Goal: Transaction & Acquisition: Purchase product/service

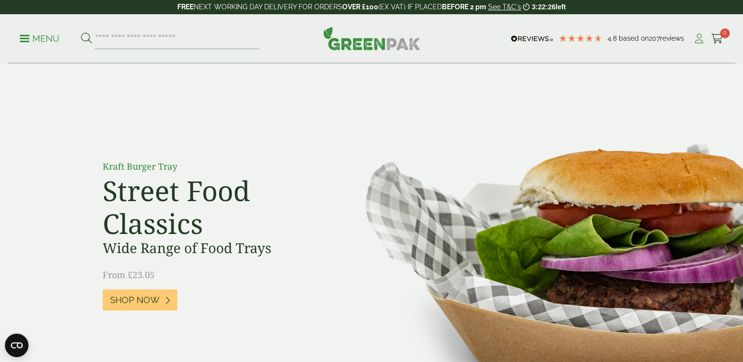
click at [694, 37] on icon at bounding box center [699, 39] width 12 height 10
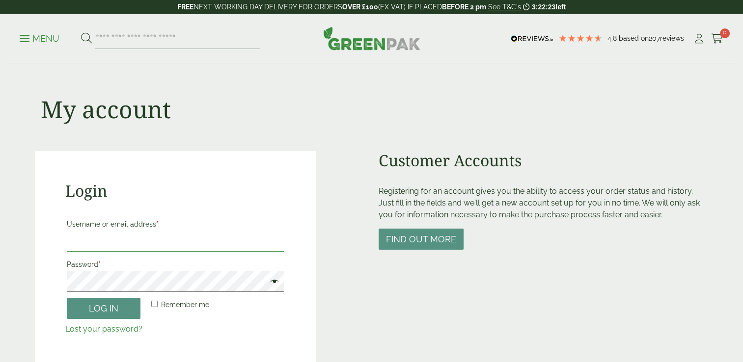
click at [101, 246] on input "Username or email address *" at bounding box center [175, 241] width 217 height 21
type input "**********"
click at [67, 298] on button "Log in" at bounding box center [104, 308] width 74 height 21
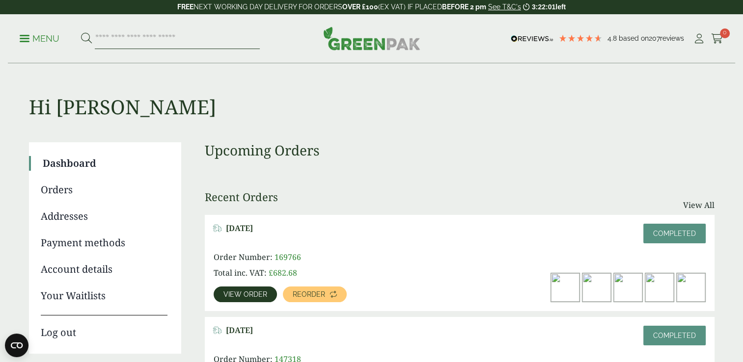
click at [153, 40] on input "search" at bounding box center [177, 38] width 165 height 21
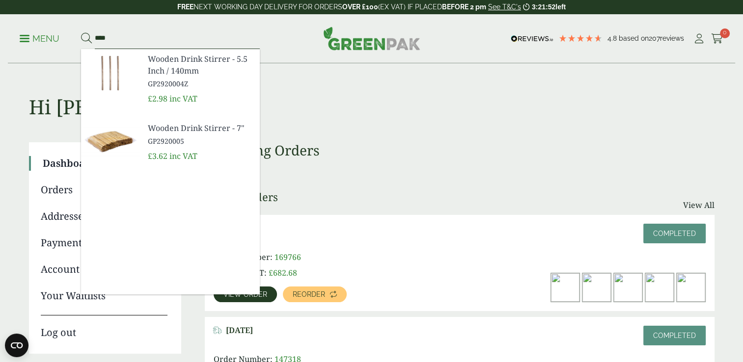
type input "****"
click at [170, 142] on span "GP2920005" at bounding box center [200, 141] width 104 height 10
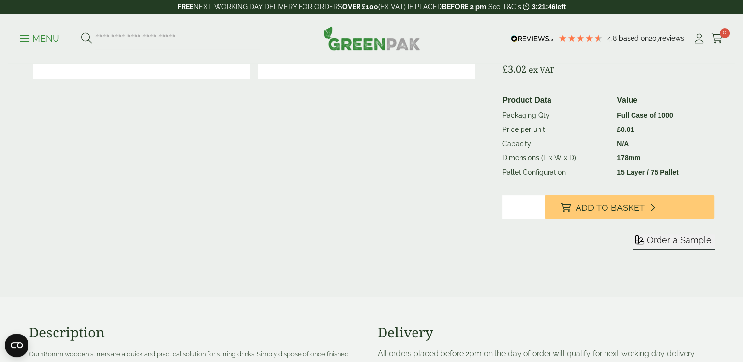
scroll to position [196, 0]
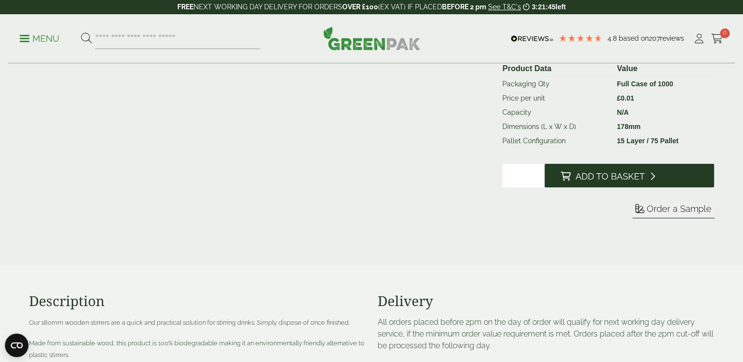
click at [632, 186] on button "Add to Basket" at bounding box center [628, 176] width 169 height 24
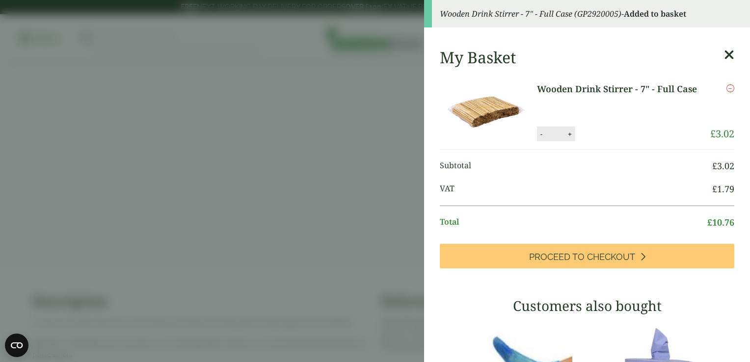
click at [411, 119] on aside "Wooden Drink Stirrer - 7" - Full Case (GP2920005) - Added to basket My Basket W…" at bounding box center [375, 181] width 750 height 362
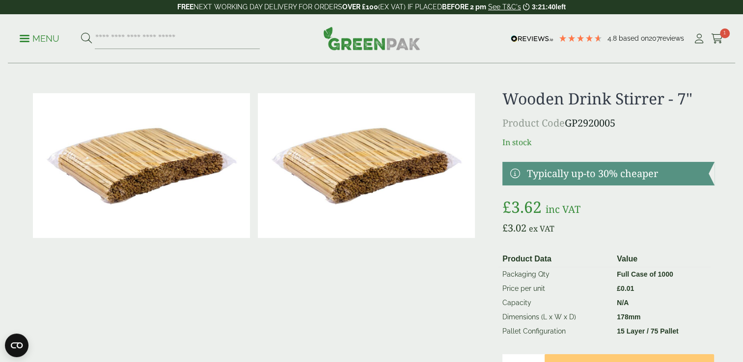
scroll to position [0, 0]
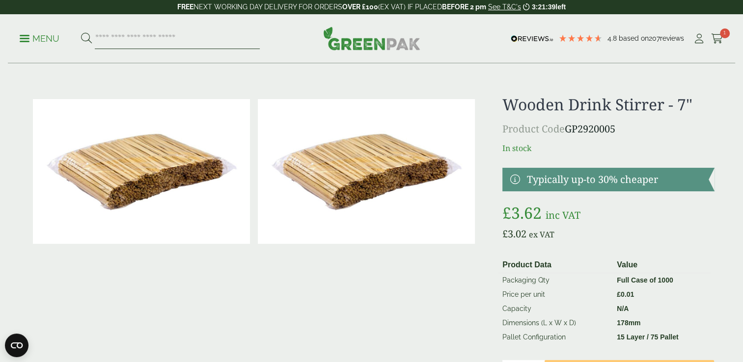
click at [163, 36] on input "search" at bounding box center [177, 38] width 165 height 21
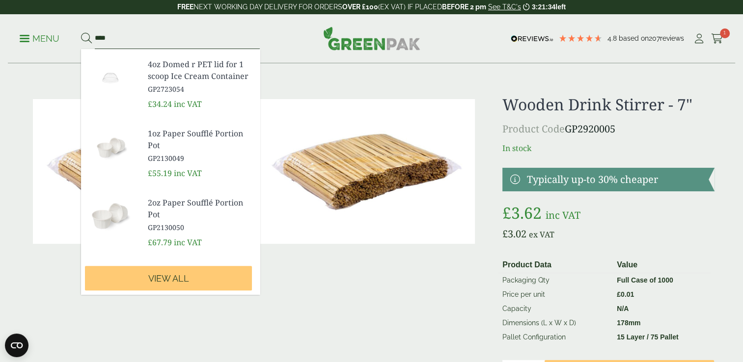
scroll to position [375, 0]
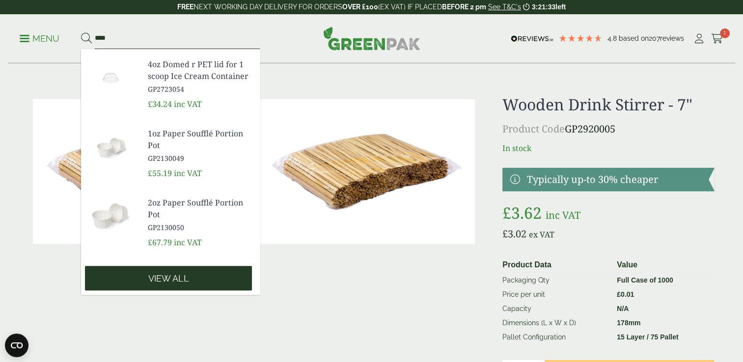
type input "****"
click at [165, 275] on span "View all" at bounding box center [168, 278] width 41 height 11
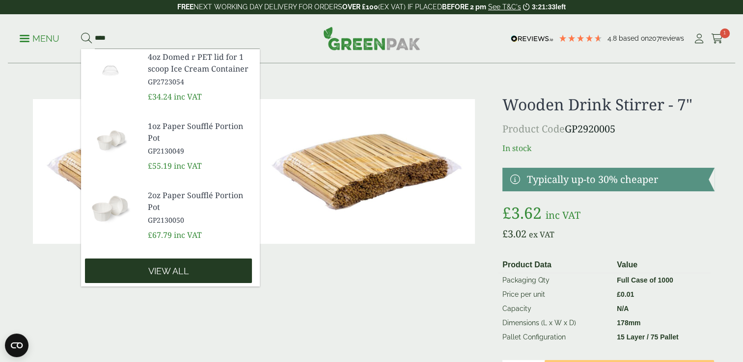
scroll to position [341, 0]
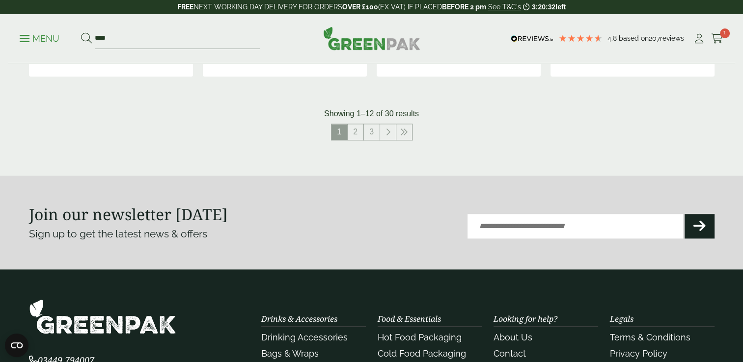
scroll to position [1129, 0]
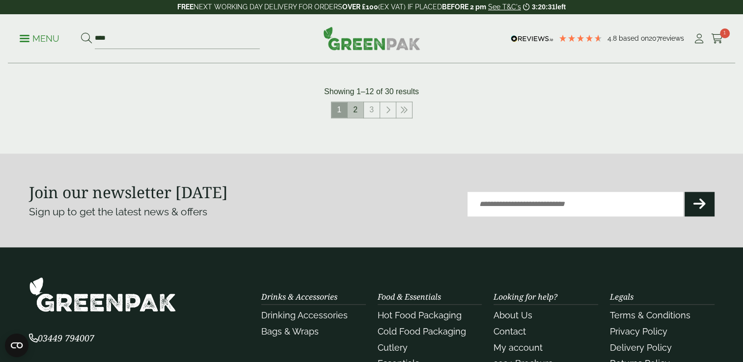
click at [359, 107] on link "2" at bounding box center [355, 110] width 16 height 16
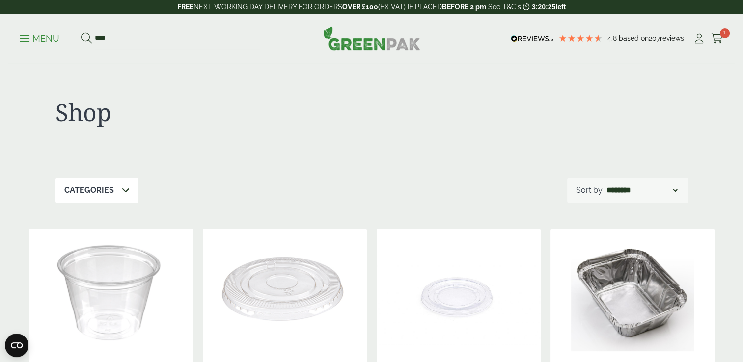
click at [30, 32] on ul "Menu ****" at bounding box center [140, 38] width 240 height 21
click at [27, 40] on link "Menu" at bounding box center [40, 38] width 40 height 10
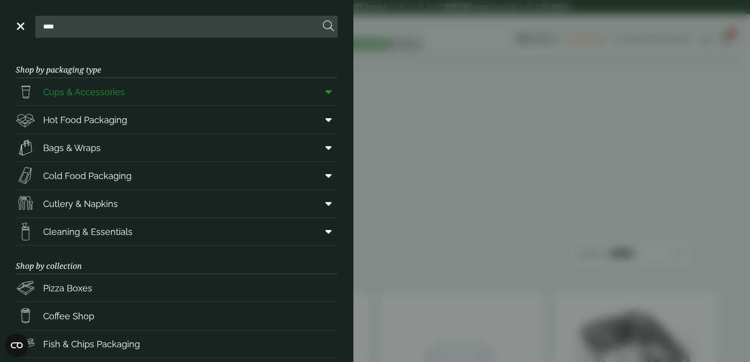
click at [93, 98] on span "Cups & Accessories" at bounding box center [83, 91] width 81 height 13
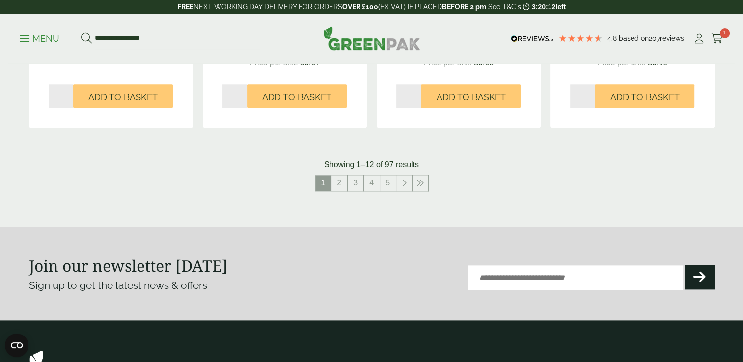
scroll to position [1129, 0]
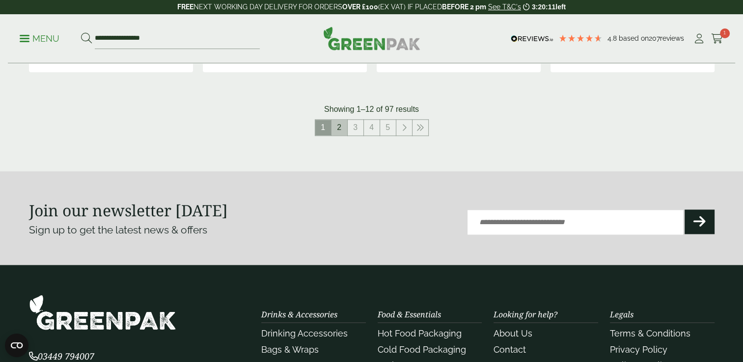
click at [341, 130] on link "2" at bounding box center [339, 128] width 16 height 16
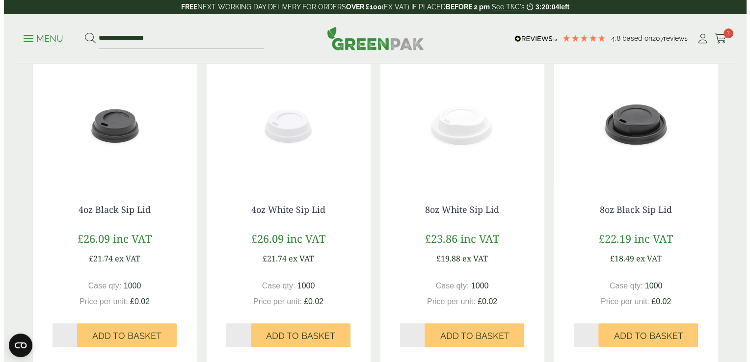
scroll to position [933, 0]
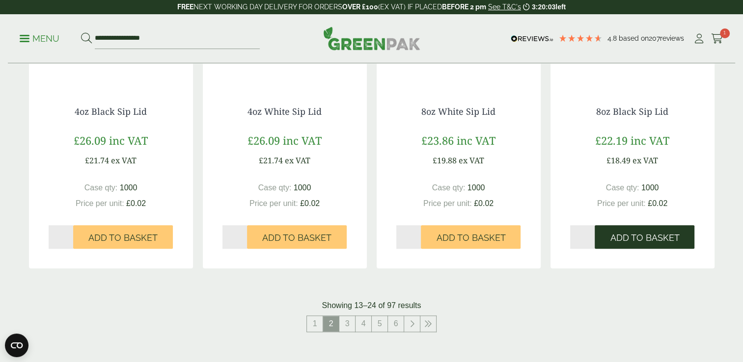
click at [613, 225] on button "Add to Basket" at bounding box center [644, 237] width 100 height 24
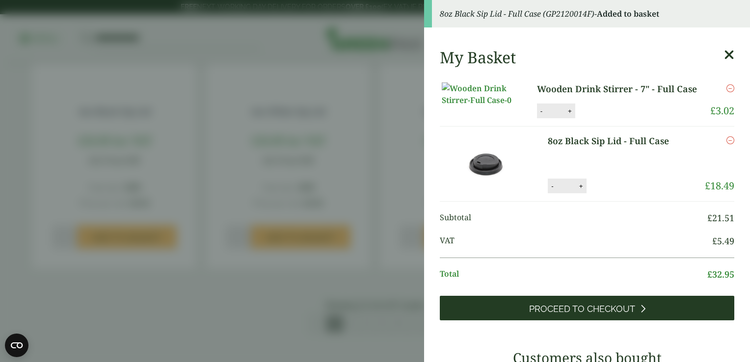
click at [593, 315] on span "Proceed to Checkout" at bounding box center [582, 309] width 106 height 11
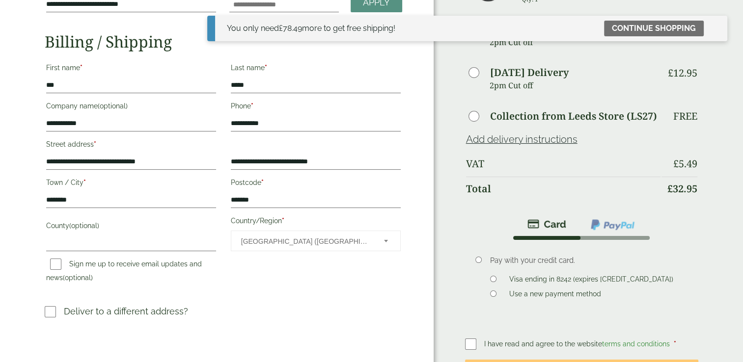
scroll to position [245, 0]
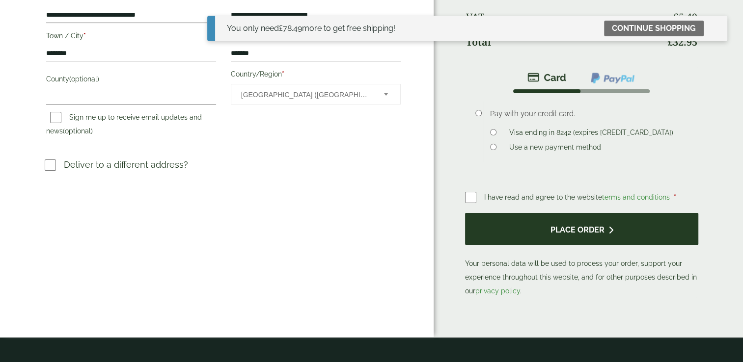
click at [494, 217] on button "Place order" at bounding box center [582, 229] width 234 height 32
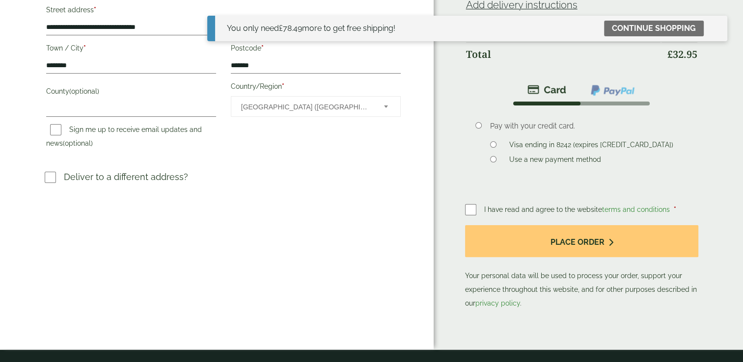
scroll to position [245, 0]
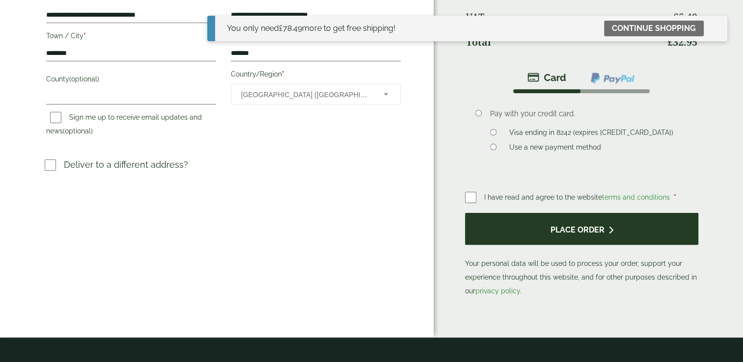
click at [567, 225] on button "Place order" at bounding box center [582, 229] width 234 height 32
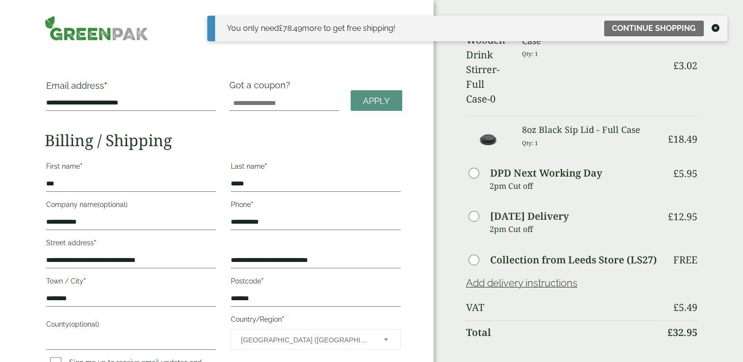
click at [186, 30] on div at bounding box center [131, 28] width 185 height 25
click at [715, 31] on icon at bounding box center [715, 28] width 8 height 8
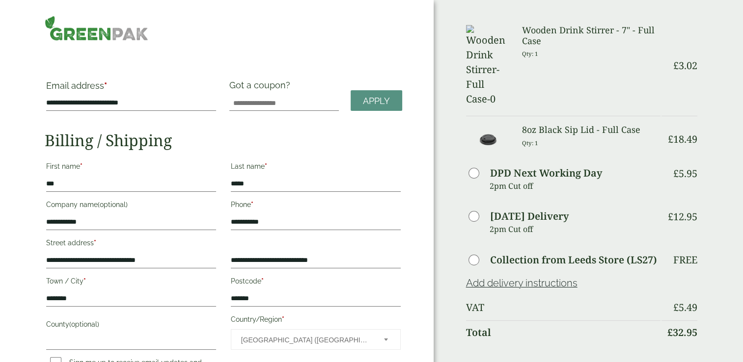
click at [127, 37] on img at bounding box center [97, 28] width 104 height 25
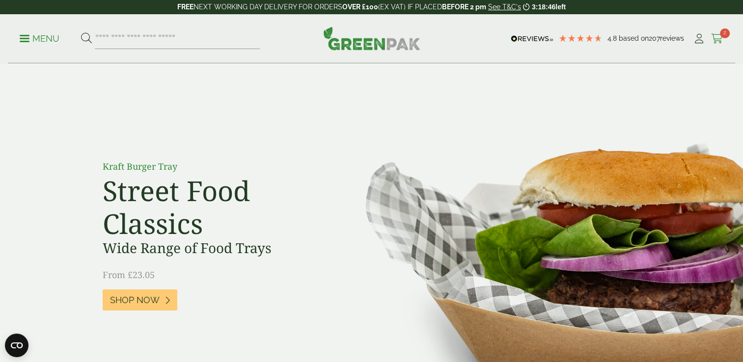
click at [717, 38] on icon at bounding box center [717, 39] width 12 height 10
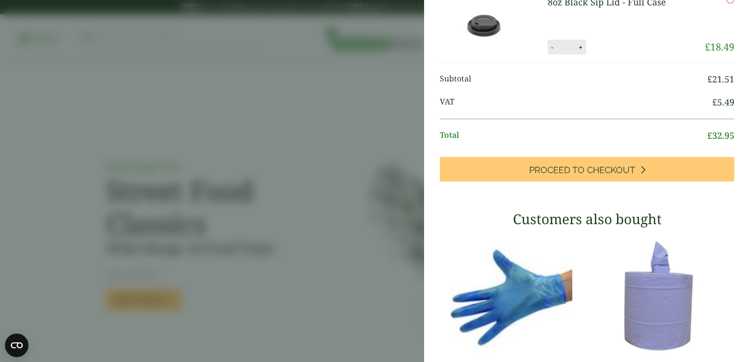
scroll to position [98, 0]
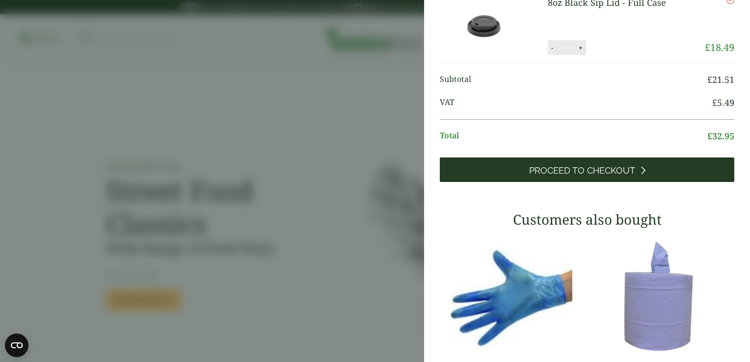
click at [593, 176] on span "Proceed to Checkout" at bounding box center [582, 170] width 106 height 11
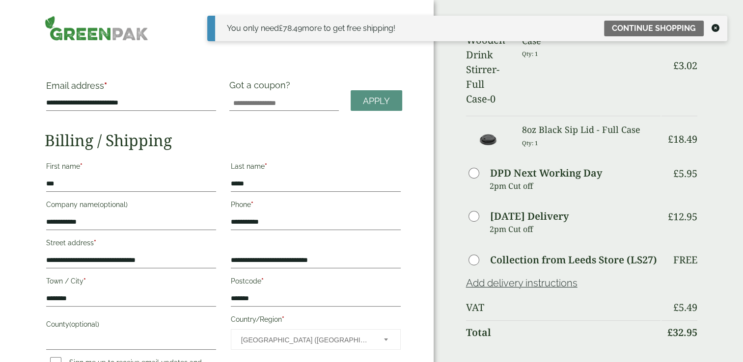
click at [717, 27] on icon at bounding box center [715, 28] width 8 height 8
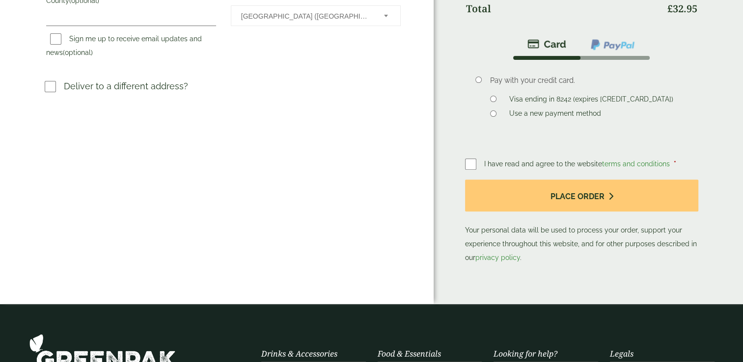
scroll to position [286, 0]
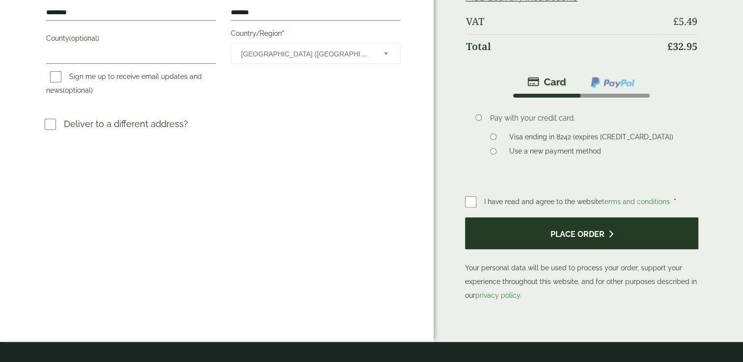
click at [589, 217] on button "Place order" at bounding box center [582, 233] width 234 height 32
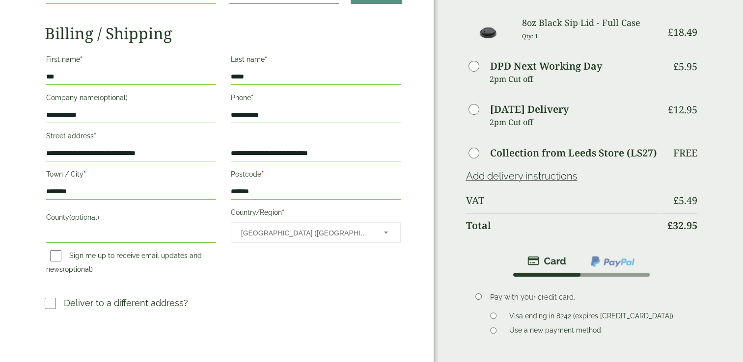
scroll to position [196, 0]
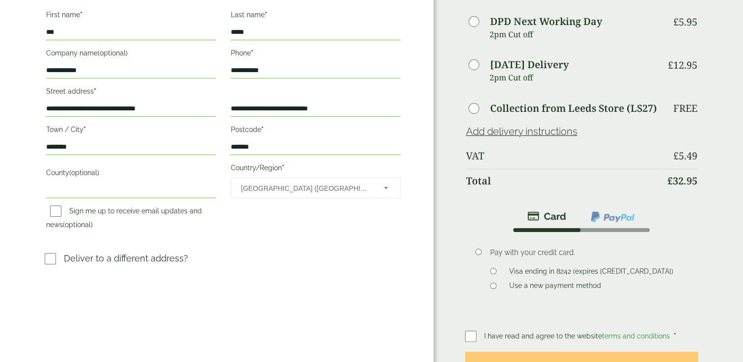
click at [530, 352] on button "Place order" at bounding box center [582, 368] width 234 height 32
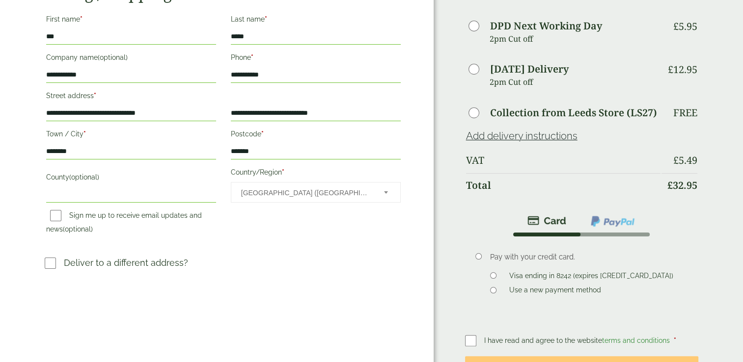
scroll to position [344, 0]
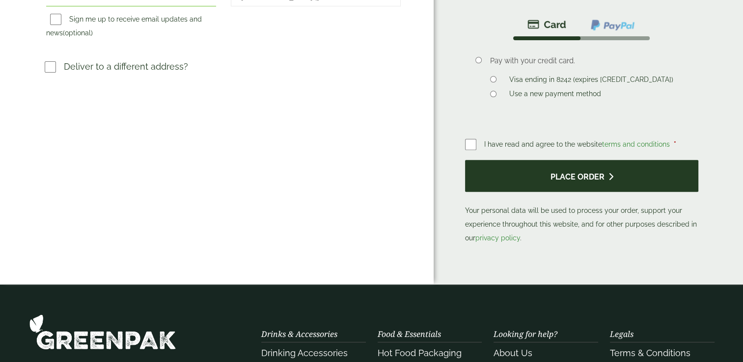
click at [603, 160] on button "Place order" at bounding box center [582, 176] width 234 height 32
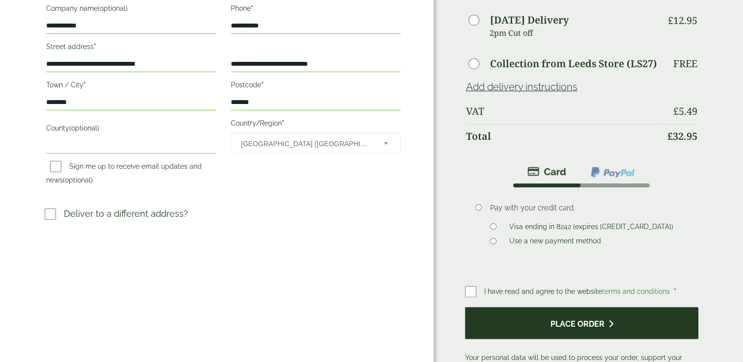
scroll to position [344, 0]
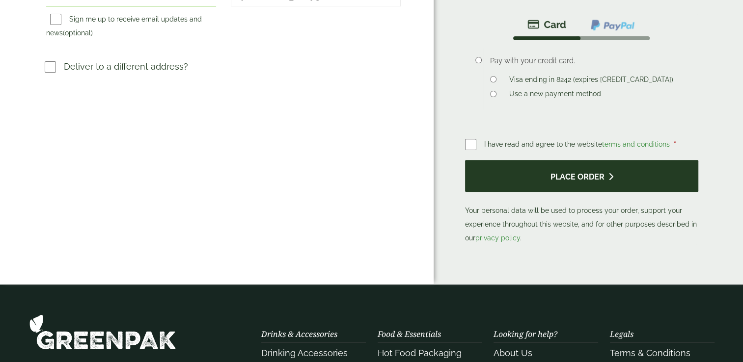
click at [510, 160] on button "Place order" at bounding box center [582, 176] width 234 height 32
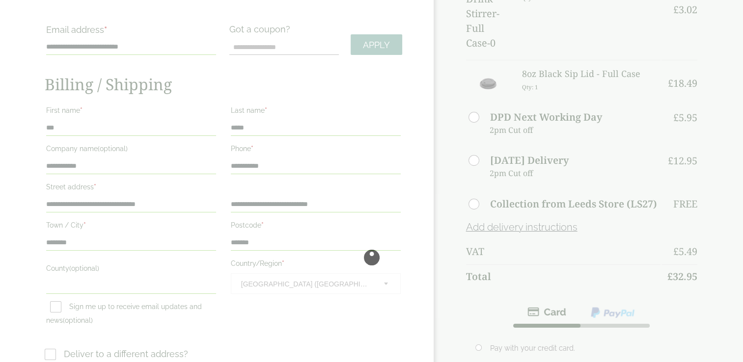
scroll to position [0, 0]
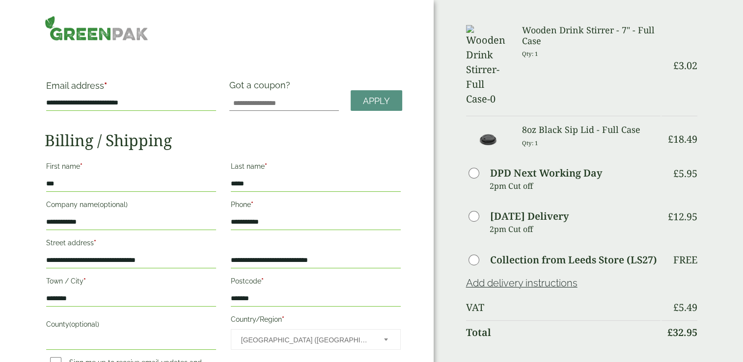
click at [104, 28] on img at bounding box center [97, 28] width 104 height 25
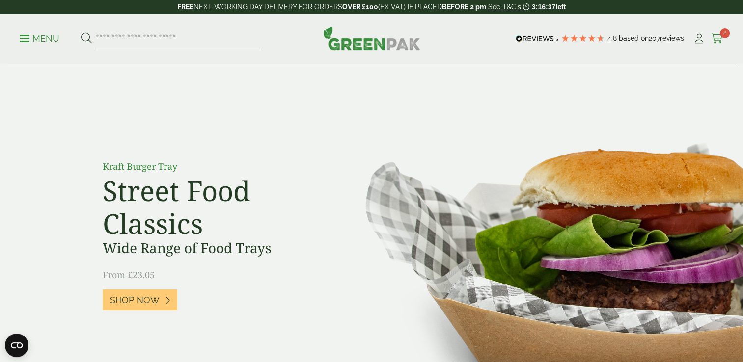
click at [722, 38] on span "2" at bounding box center [725, 33] width 10 height 10
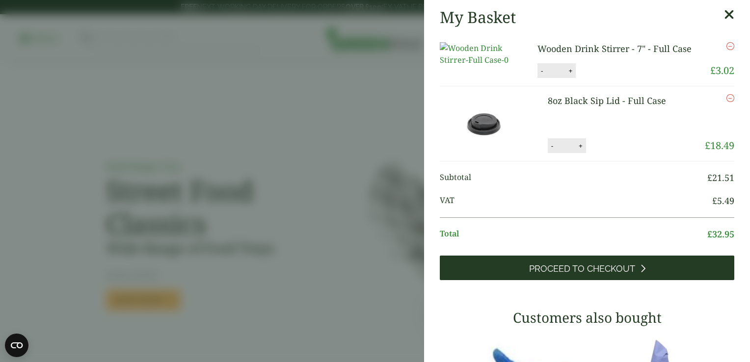
click at [609, 274] on span "Proceed to Checkout" at bounding box center [582, 269] width 106 height 11
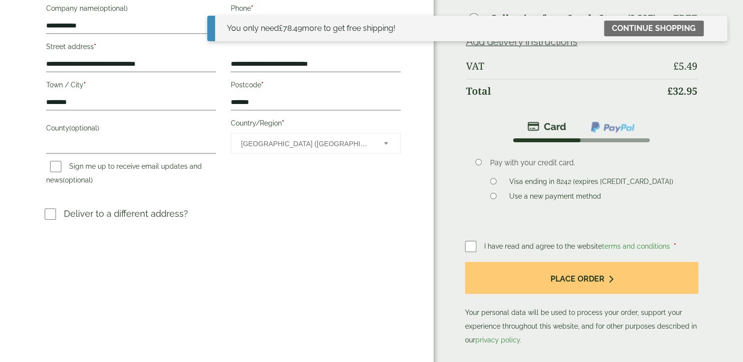
click at [477, 240] on label at bounding box center [474, 247] width 19 height 14
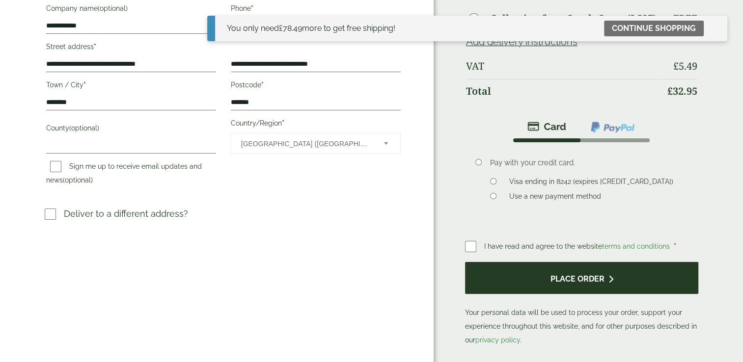
click at [549, 272] on button "Place order" at bounding box center [582, 278] width 234 height 32
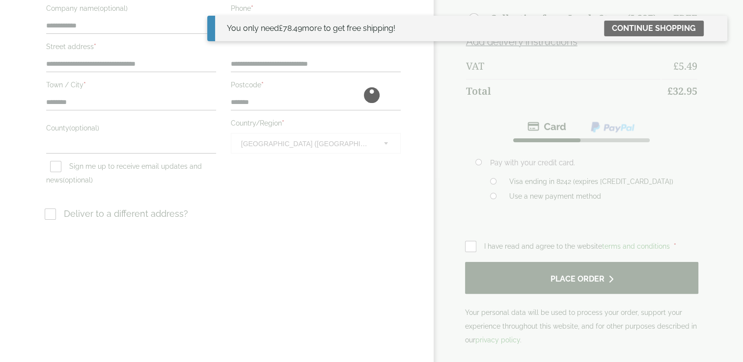
click at [549, 272] on div at bounding box center [371, 95] width 743 height 583
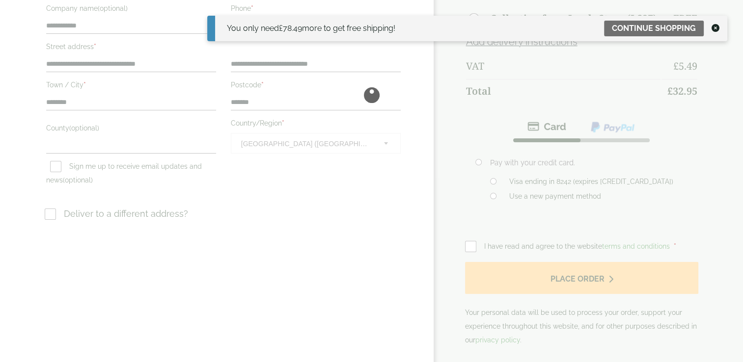
click at [718, 27] on icon at bounding box center [715, 28] width 8 height 8
